Goal: Task Accomplishment & Management: Manage account settings

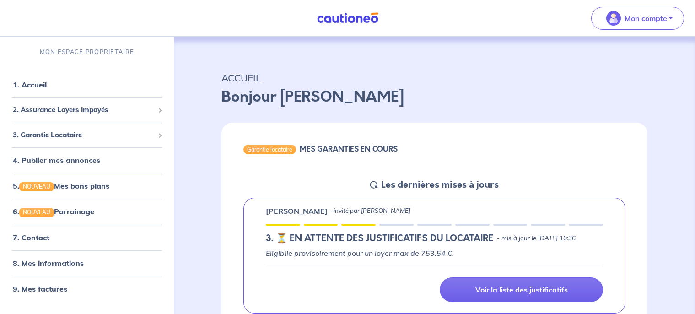
scroll to position [533, 0]
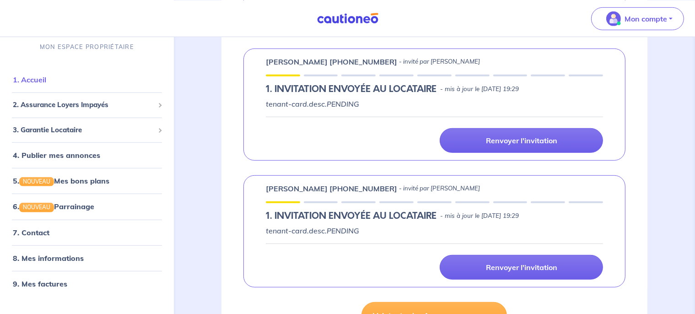
click at [27, 80] on link "1. Accueil" at bounding box center [29, 79] width 33 height 9
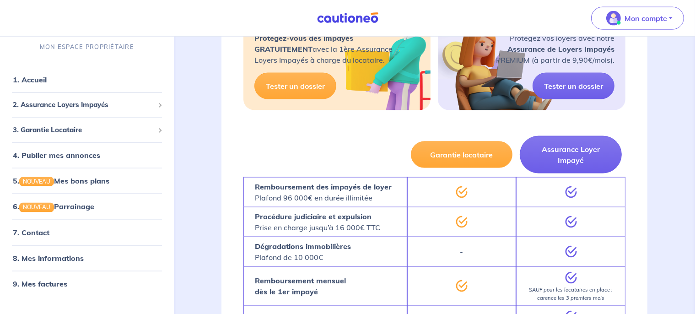
scroll to position [1293, 0]
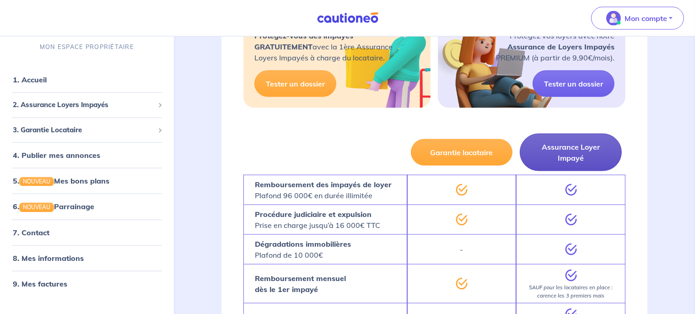
click at [574, 140] on button "Assurance Loyer Impayé" at bounding box center [571, 152] width 102 height 37
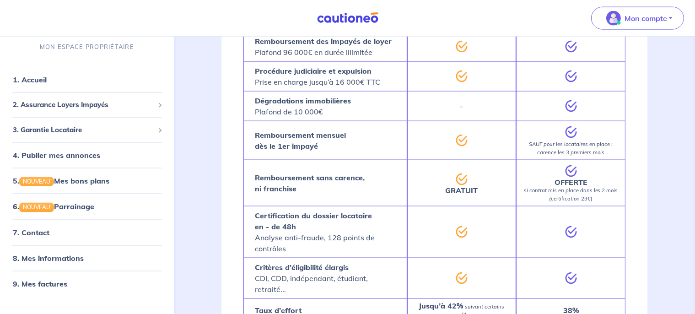
scroll to position [1537, 0]
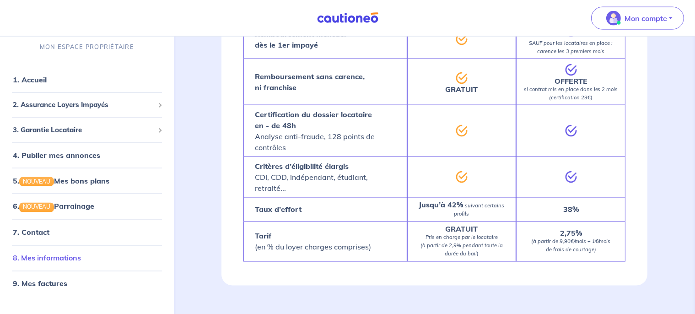
click at [65, 256] on link "8. Mes informations" at bounding box center [47, 257] width 68 height 9
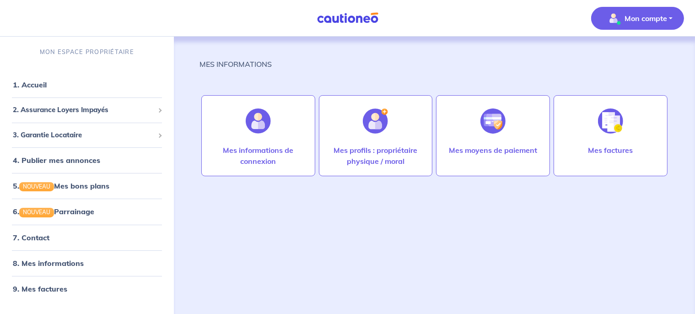
click at [341, 28] on nav "Mon compte MON ESPACE PROPRIÉTAIRE 1. Accueil 2. Assurance Loyers Impayés Sousc…" at bounding box center [347, 18] width 695 height 37
click at [70, 137] on span "3. Garantie Locataire" at bounding box center [83, 135] width 141 height 11
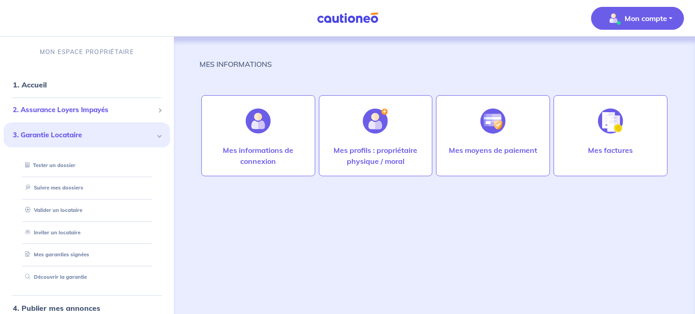
click at [96, 109] on span "2. Assurance Loyers Impayés" at bounding box center [83, 110] width 141 height 11
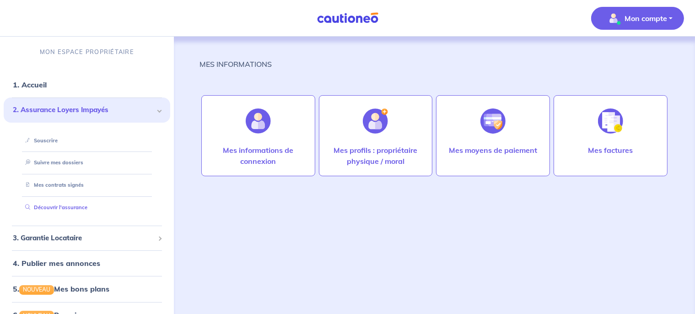
click at [70, 205] on link "Découvrir l'assurance" at bounding box center [54, 207] width 66 height 6
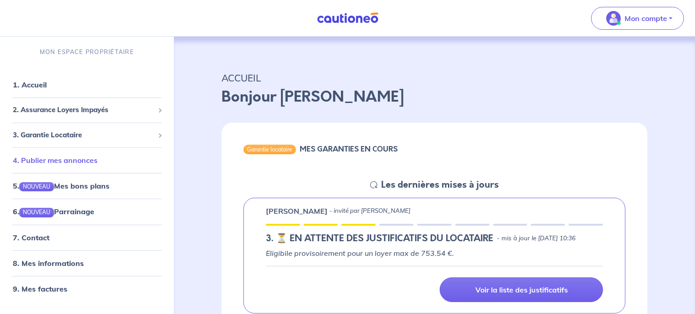
click at [90, 161] on link "4. Publier mes annonces" at bounding box center [55, 159] width 85 height 9
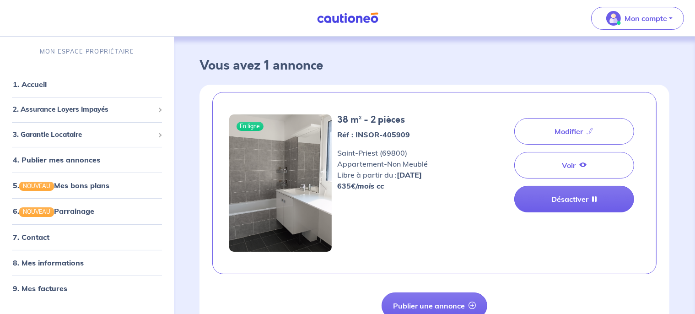
scroll to position [56, 0]
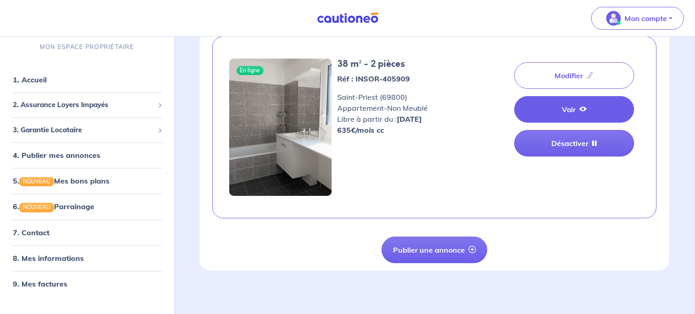
click at [554, 107] on link "Voir" at bounding box center [574, 109] width 120 height 27
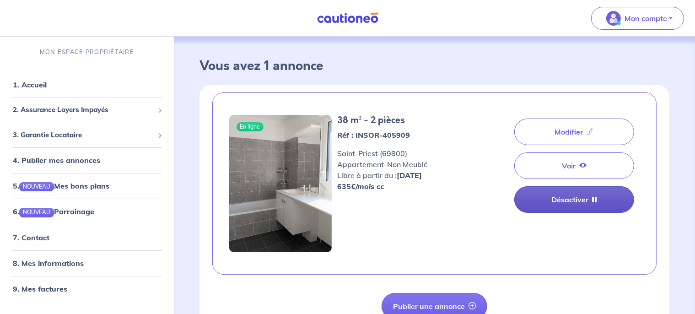
click at [574, 198] on link "Désactiver" at bounding box center [574, 199] width 120 height 27
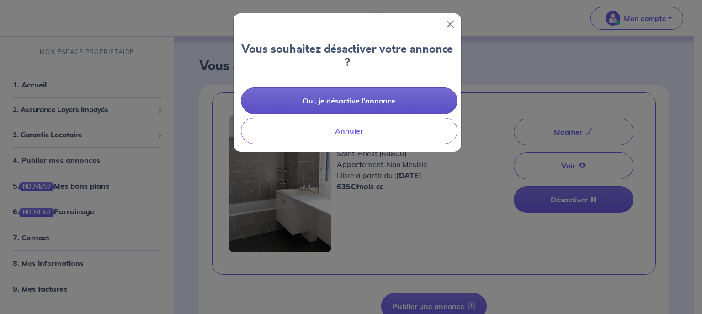
click at [341, 98] on button "Oui, je désactive l'annonce" at bounding box center [349, 100] width 217 height 27
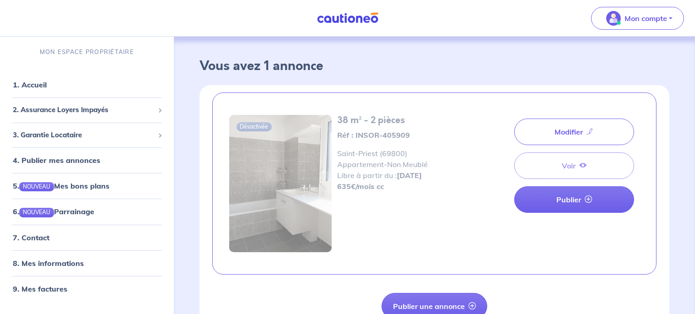
scroll to position [56, 0]
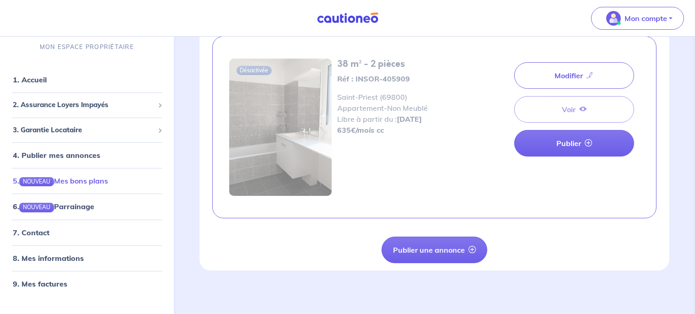
click at [108, 183] on link "5. NOUVEAU Mes bons plans" at bounding box center [60, 180] width 95 height 9
